Goal: Transaction & Acquisition: Download file/media

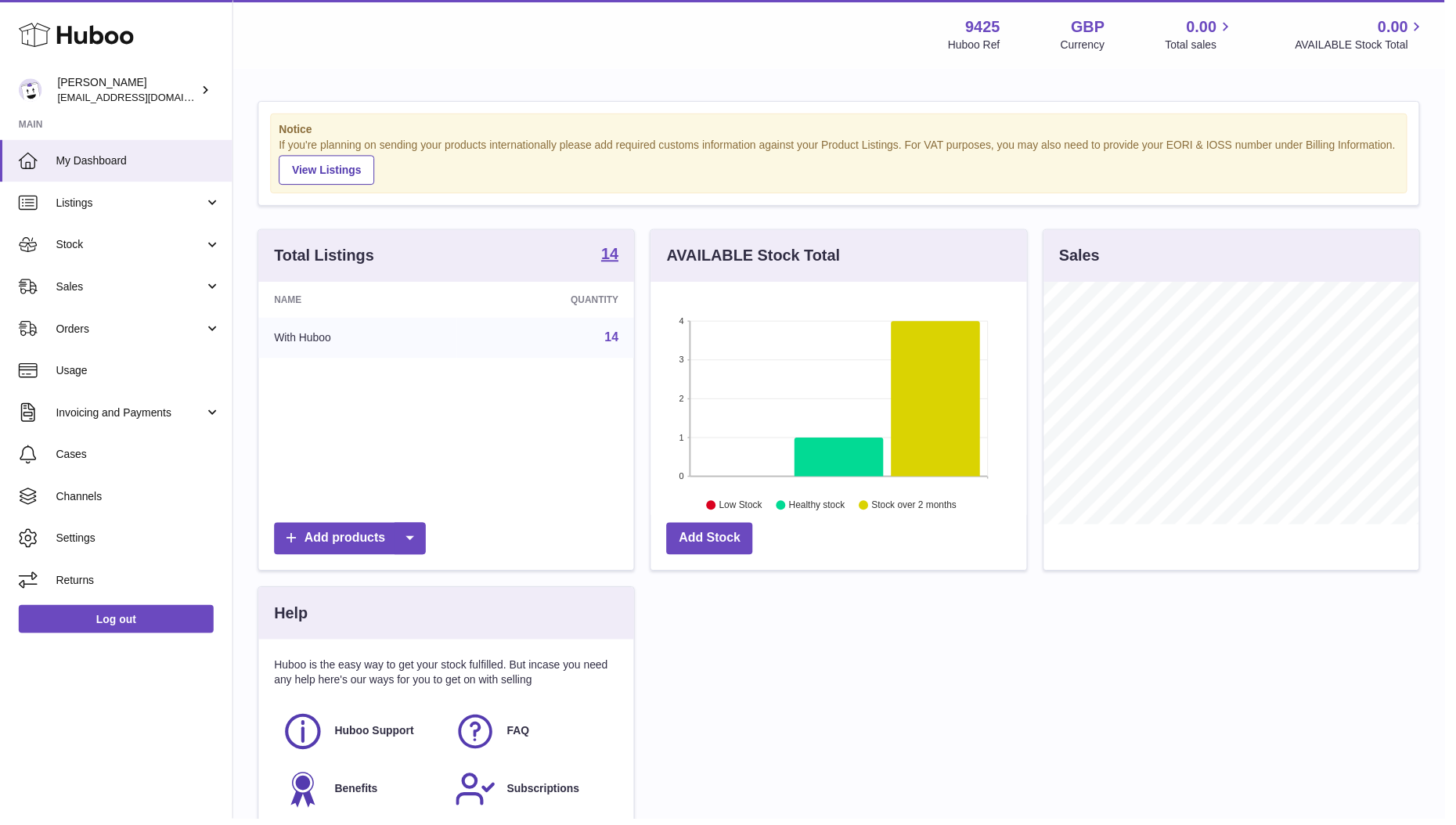
scroll to position [244, 378]
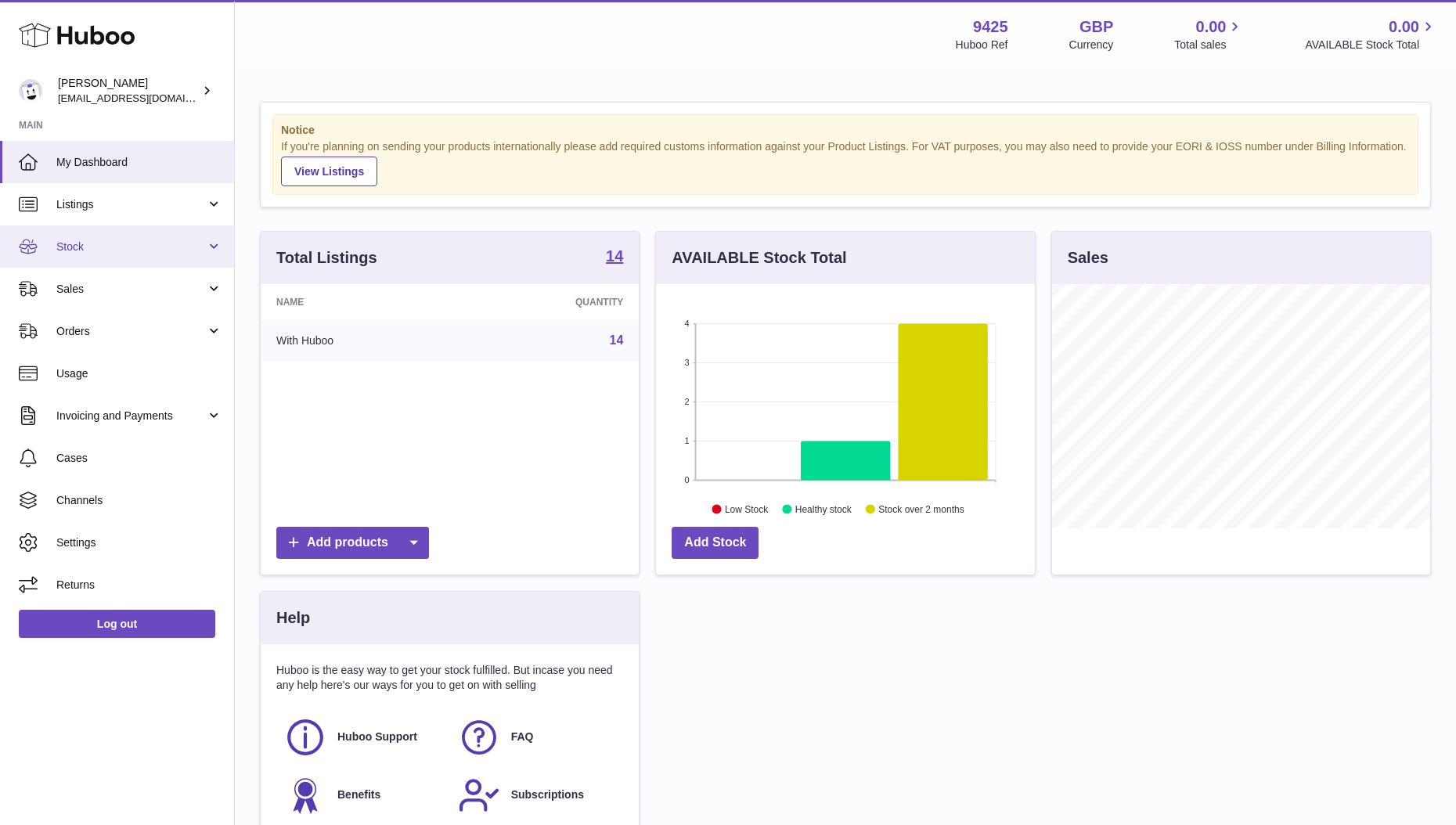
click at [108, 246] on span "Stock" at bounding box center [131, 246] width 149 height 15
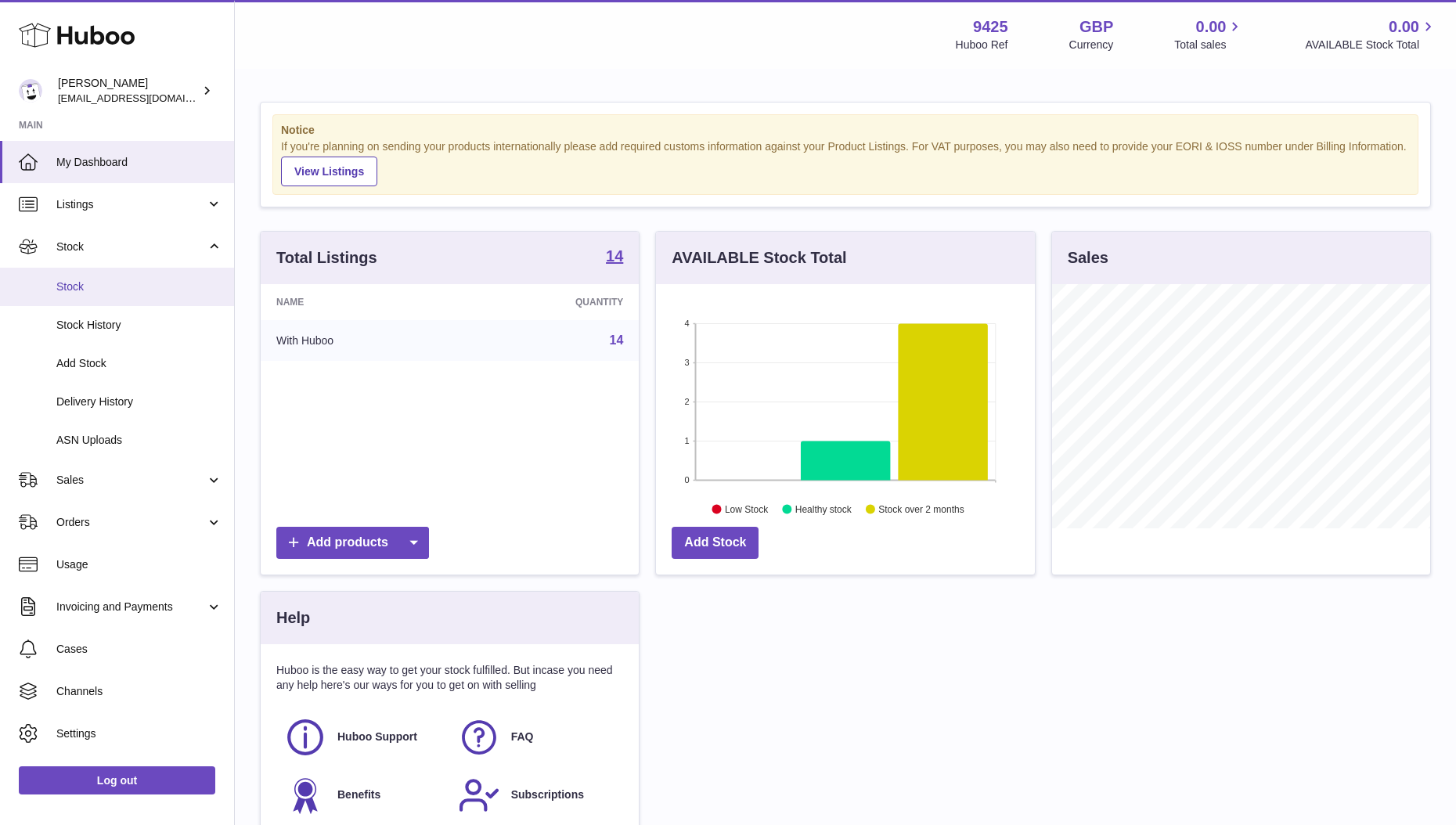
click at [134, 297] on link "Stock" at bounding box center [117, 287] width 234 height 38
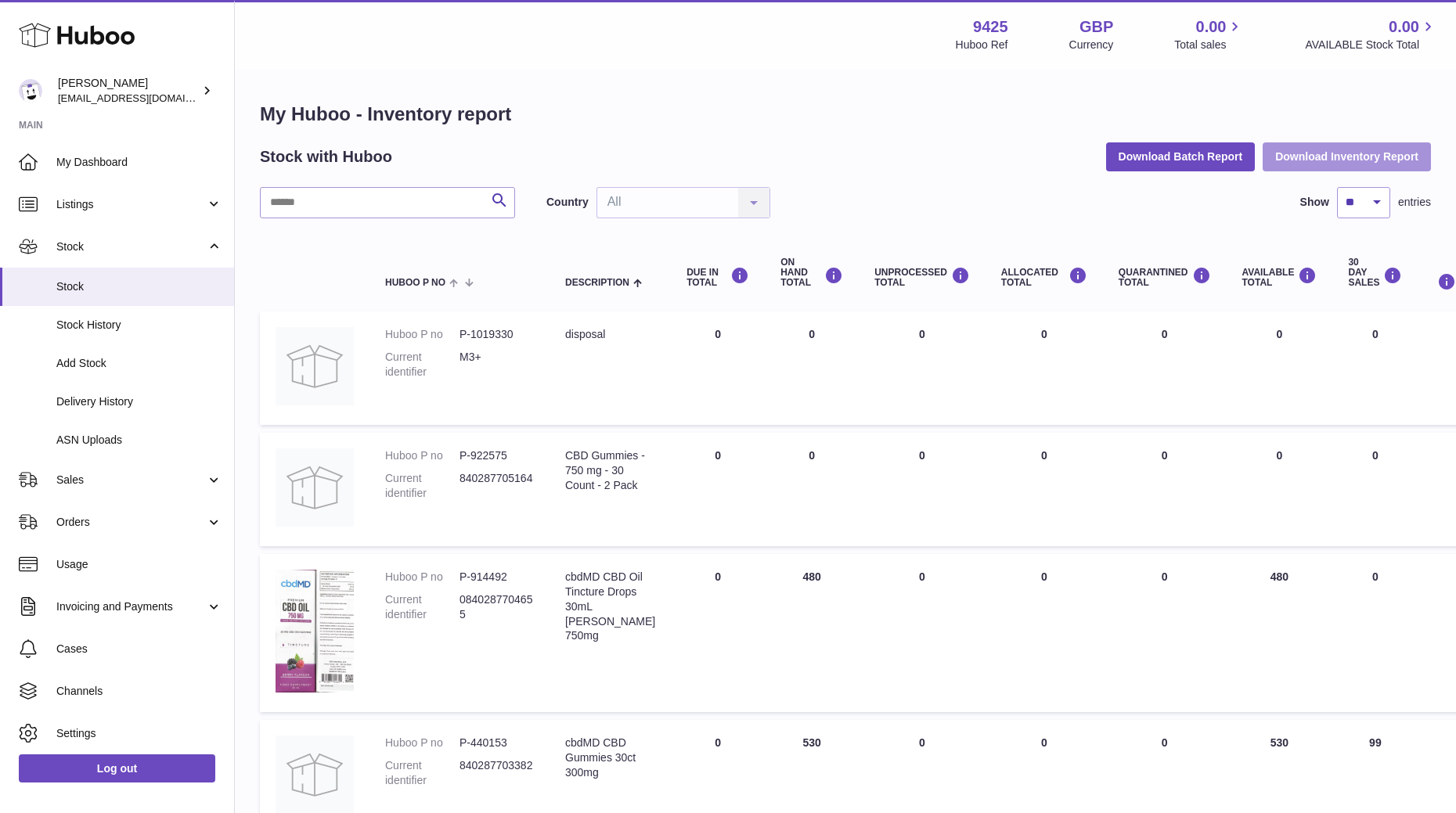
click at [1332, 162] on button "Download Inventory Report" at bounding box center [1347, 156] width 168 height 28
